Goal: Ask a question

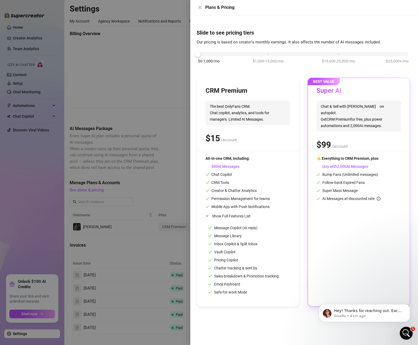
scroll to position [283, 0]
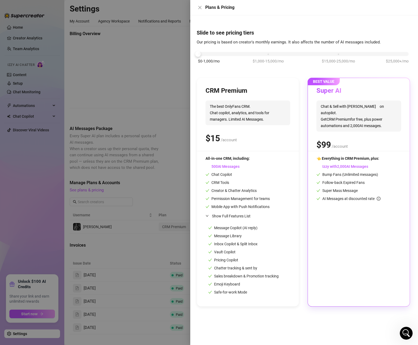
click at [197, 64] on div "$0-1,000/mo $1,000-15,000/mo $15,000-25,000/mo $25,000+/mo" at bounding box center [303, 60] width 213 height 30
click at [201, 7] on icon "close" at bounding box center [200, 7] width 4 height 4
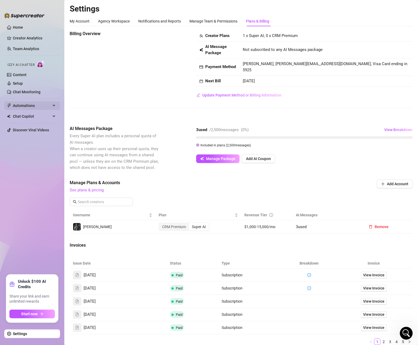
click at [50, 106] on span "Automations" at bounding box center [32, 105] width 38 height 9
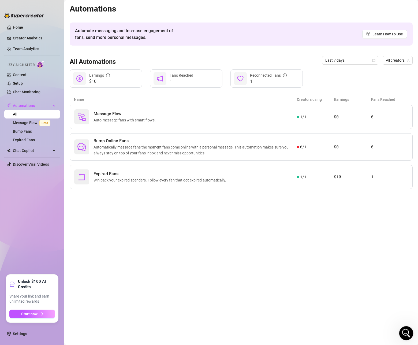
click at [408, 335] on div "Open Intercom Messenger" at bounding box center [406, 333] width 18 height 18
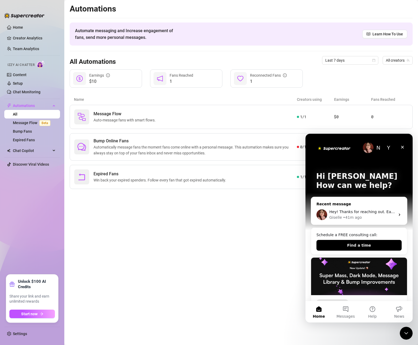
click at [347, 207] on div "Hey! Thanks for reaching out. Each account in SuperCreator has its own subscrip…" at bounding box center [359, 215] width 96 height 20
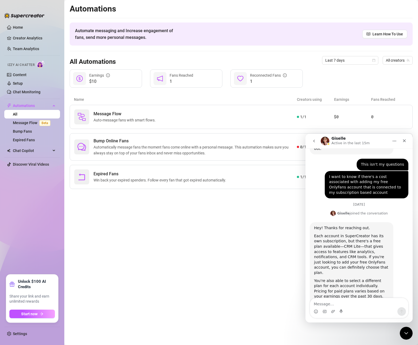
scroll to position [283, 0]
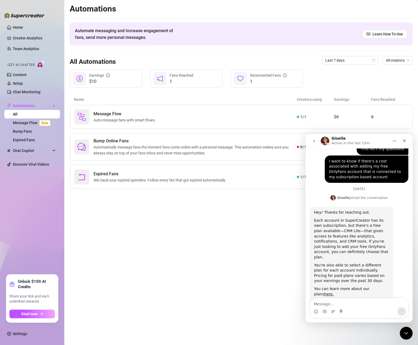
click at [334, 305] on textarea "Message…" at bounding box center [359, 302] width 98 height 9
type textarea "I couldn't tell from the pla"
click at [334, 292] on link "here." at bounding box center [329, 294] width 10 height 4
